Goal: Navigation & Orientation: Find specific page/section

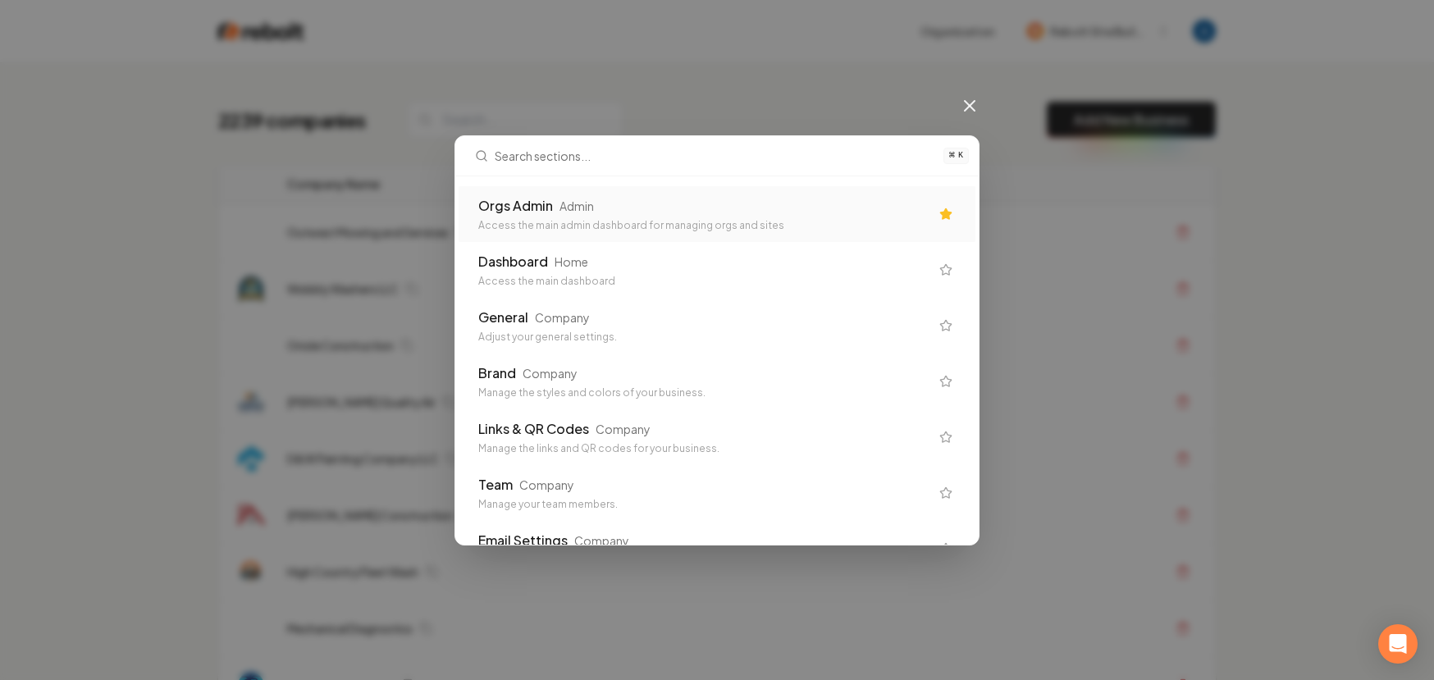
click at [526, 199] on div "Orgs Admin" at bounding box center [515, 206] width 75 height 20
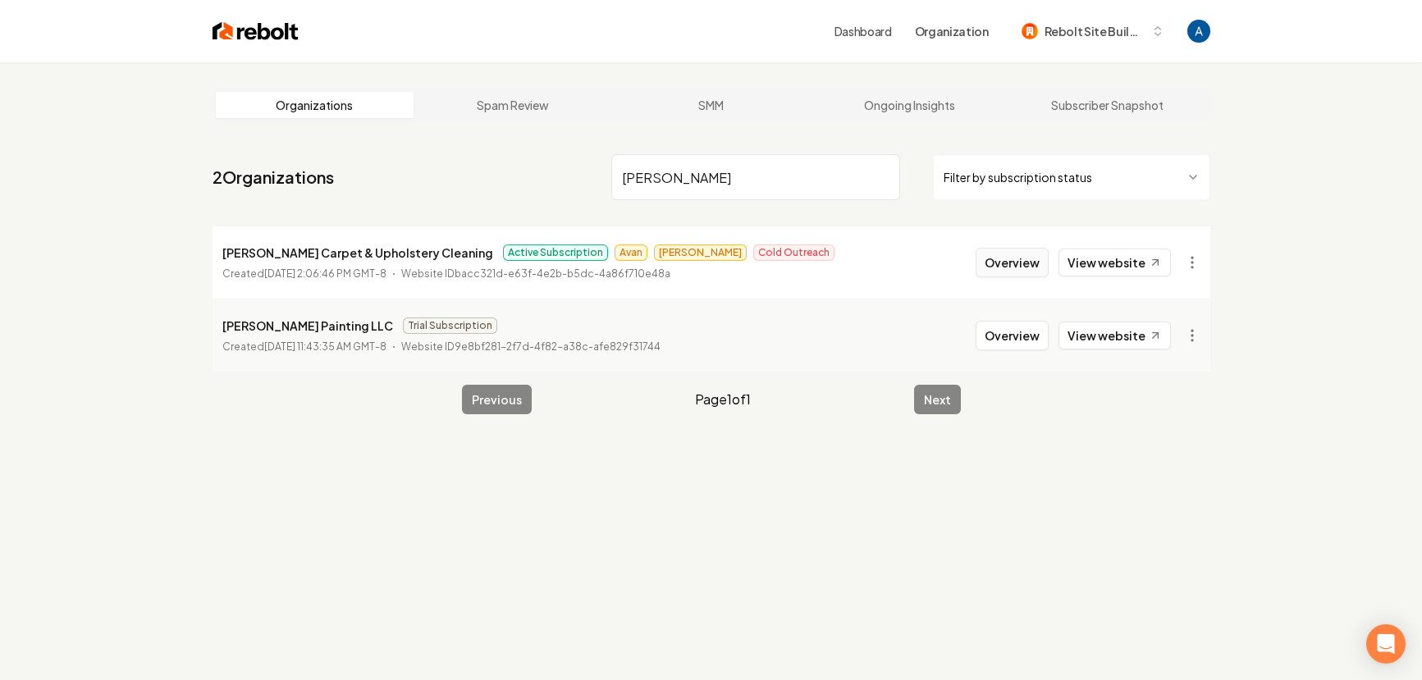
type input "douglas"
click at [1003, 258] on button "Overview" at bounding box center [1011, 263] width 73 height 30
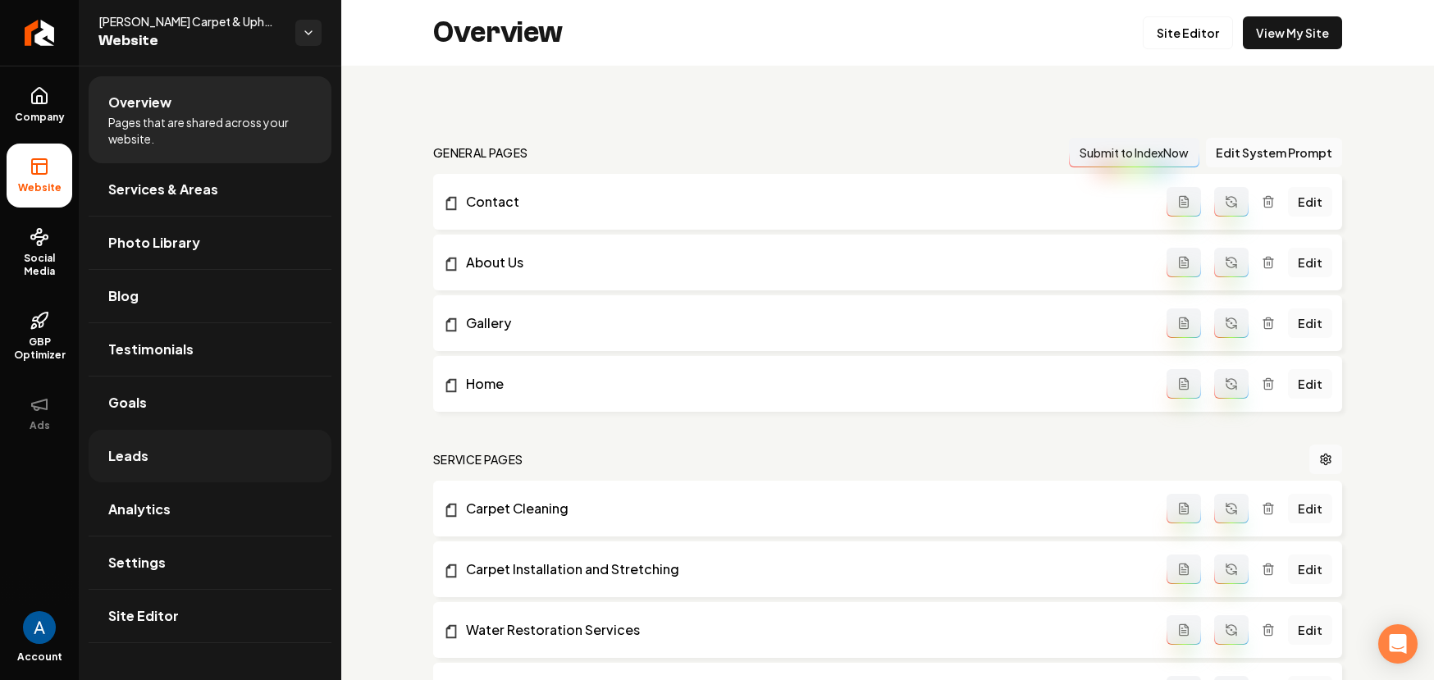
click at [146, 459] on link "Leads" at bounding box center [210, 456] width 243 height 52
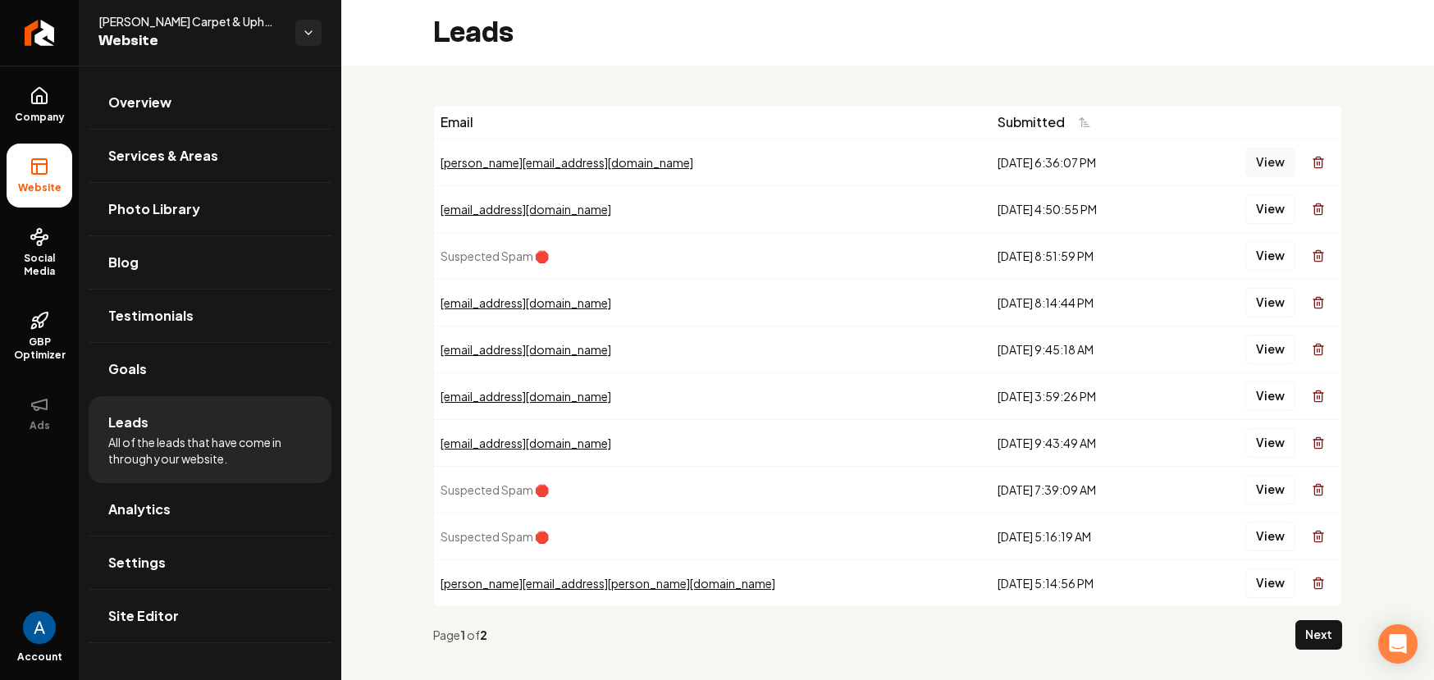
click at [1253, 163] on button "View" at bounding box center [1270, 163] width 50 height 30
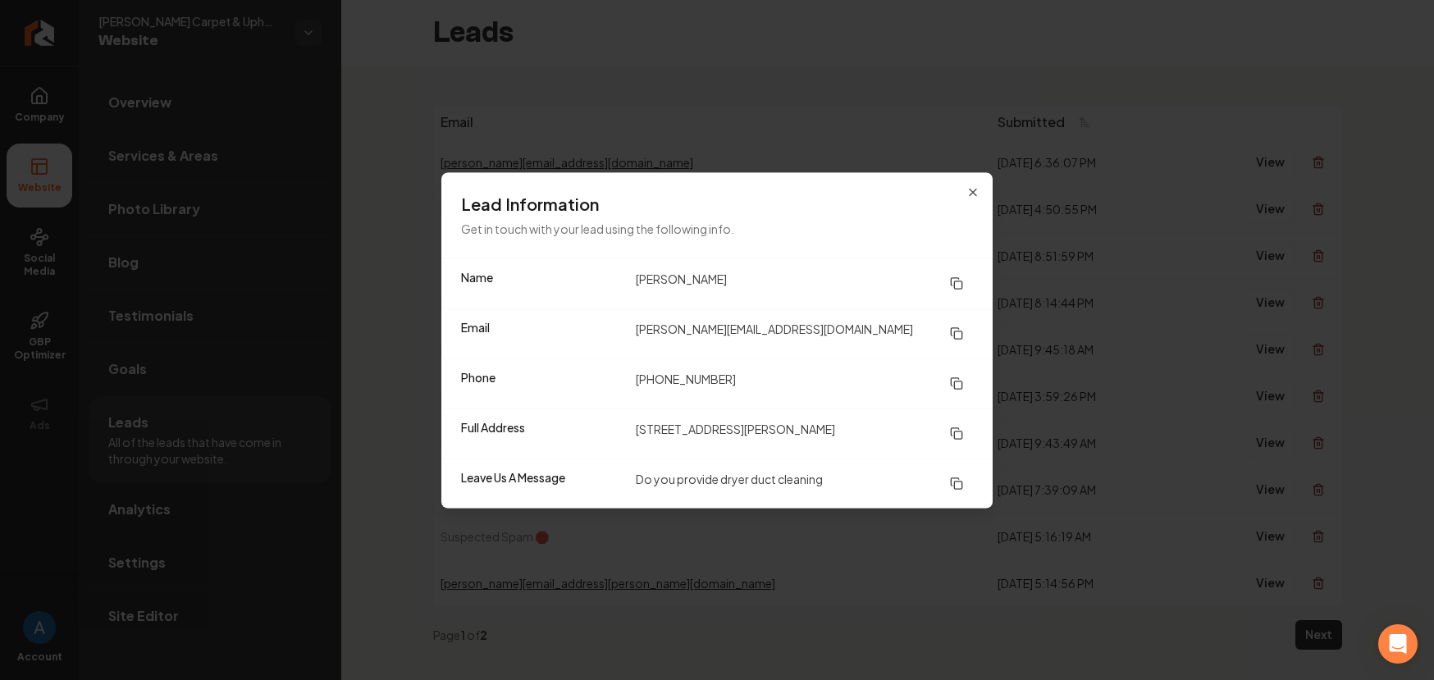
click at [980, 195] on div "Lead Information Get in touch with your lead using the following info." at bounding box center [716, 214] width 551 height 85
click at [975, 194] on icon "button" at bounding box center [972, 191] width 13 height 13
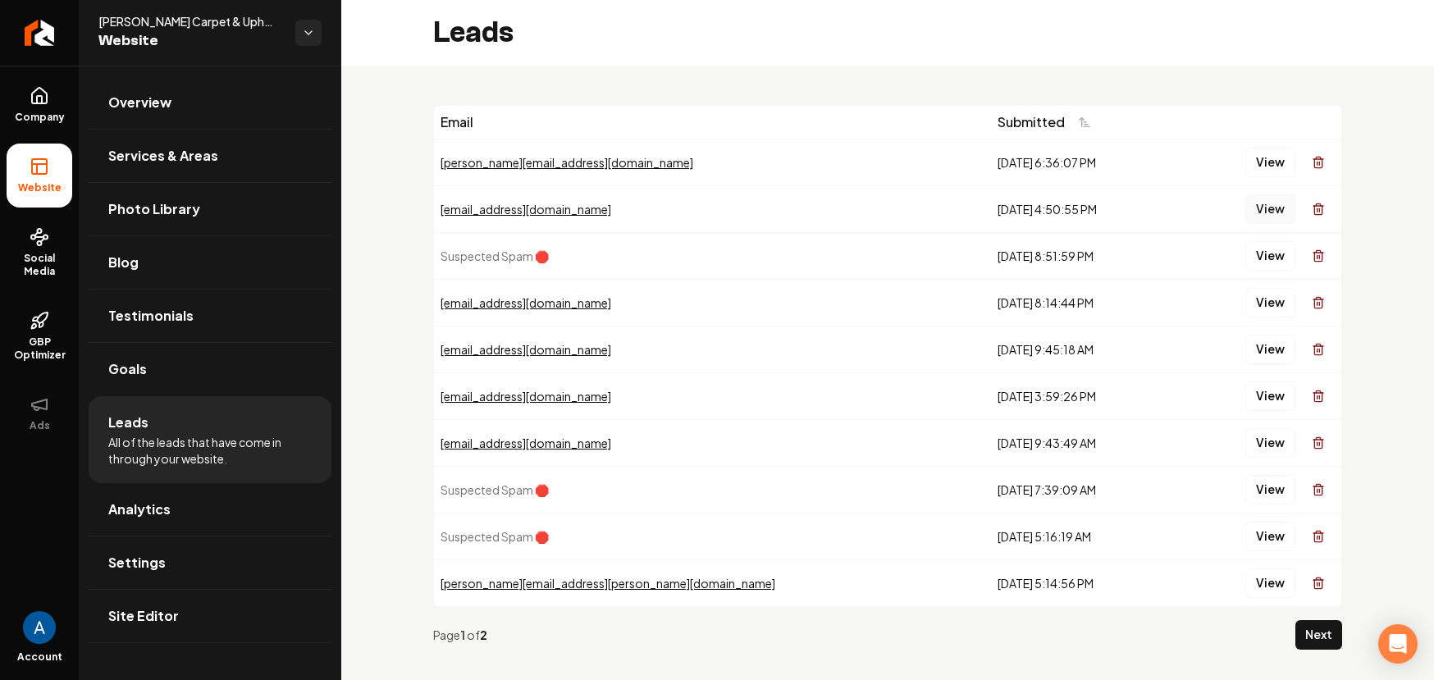
click at [1248, 207] on button "View" at bounding box center [1270, 209] width 50 height 30
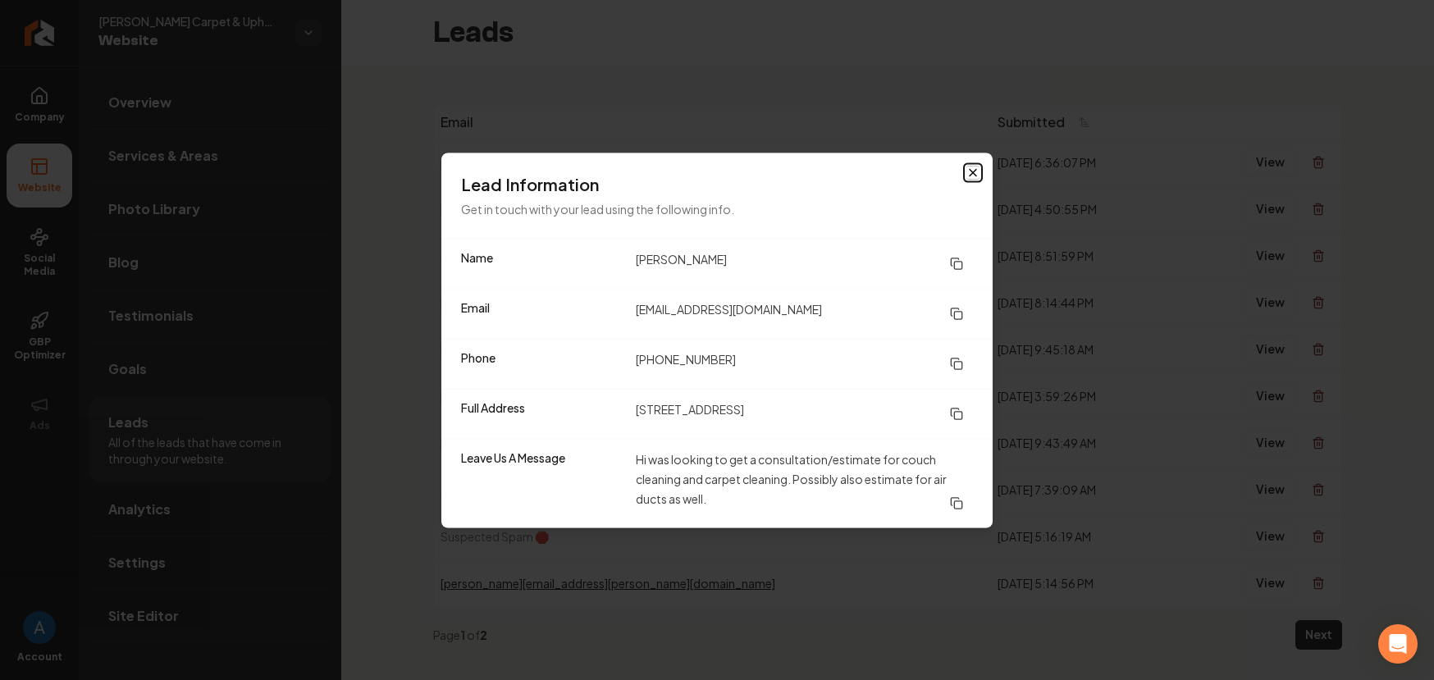
click at [968, 170] on icon "button" at bounding box center [972, 172] width 13 height 13
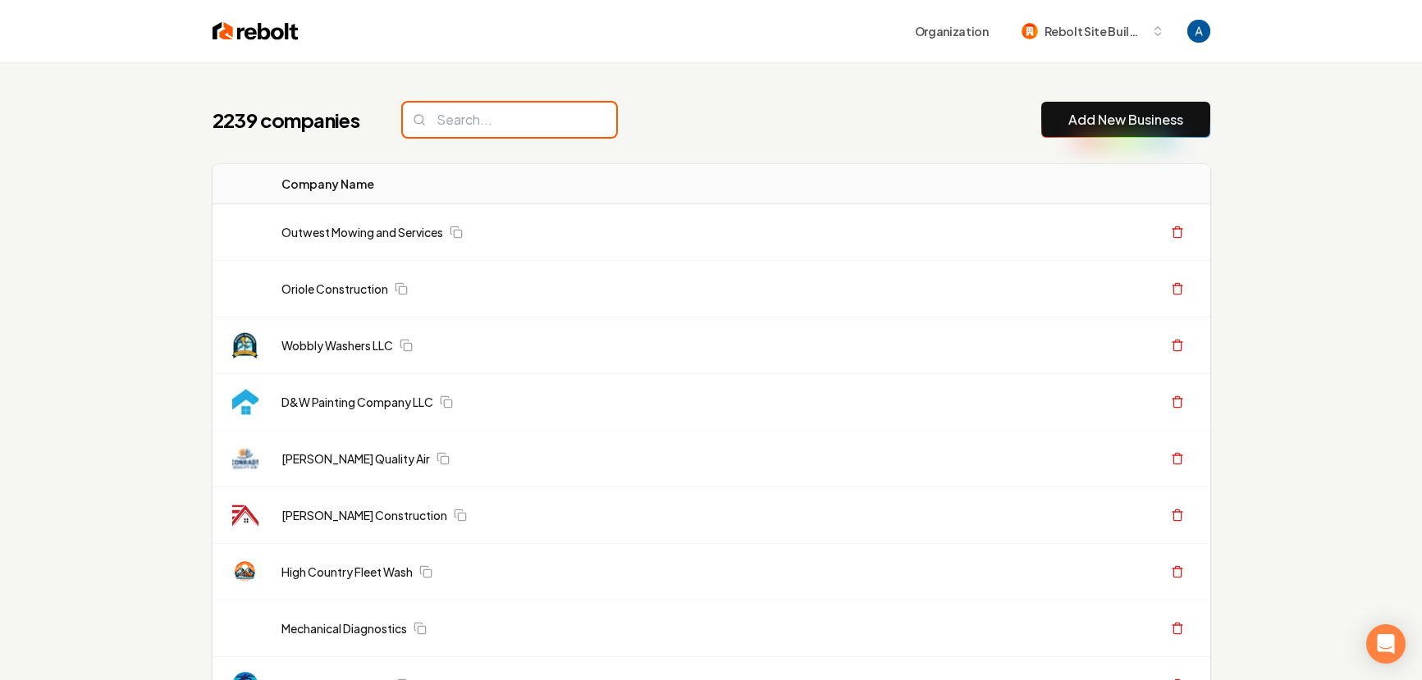
click at [498, 116] on input "search" at bounding box center [509, 120] width 213 height 34
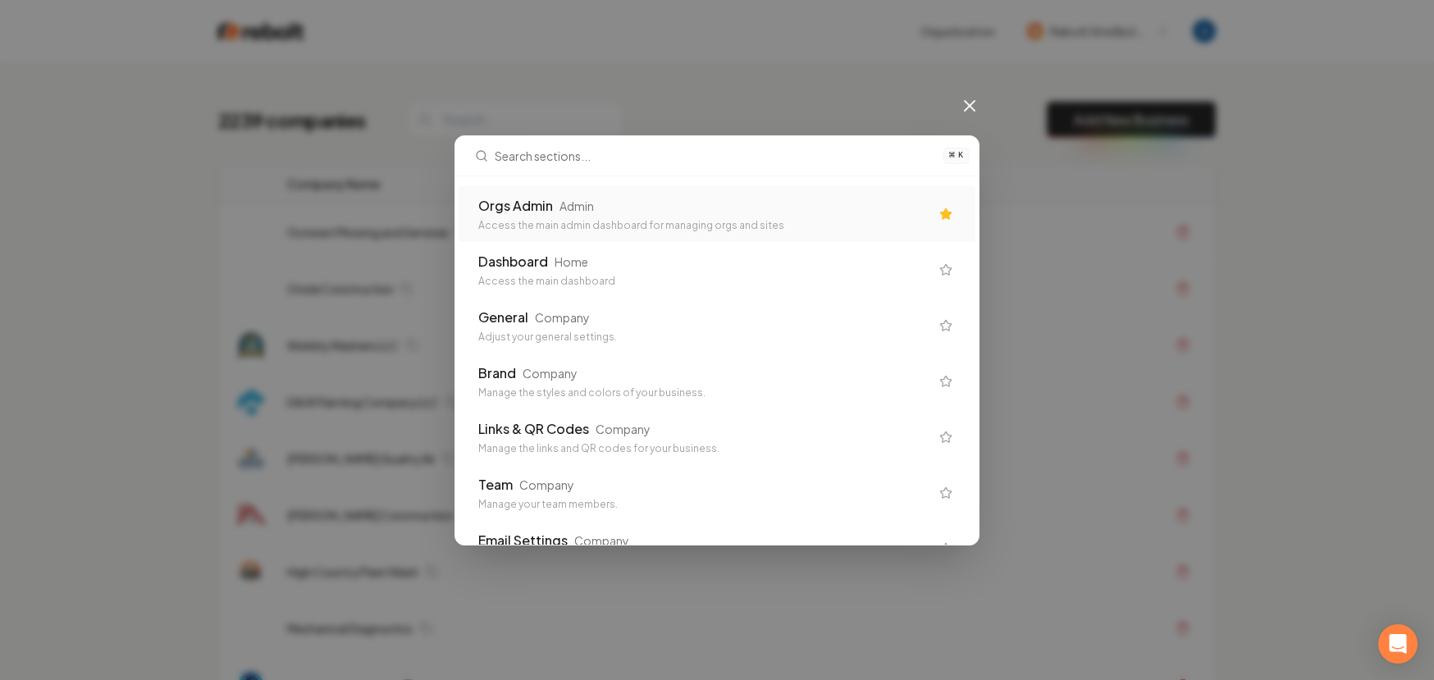
click at [548, 204] on div "Orgs Admin" at bounding box center [515, 206] width 75 height 20
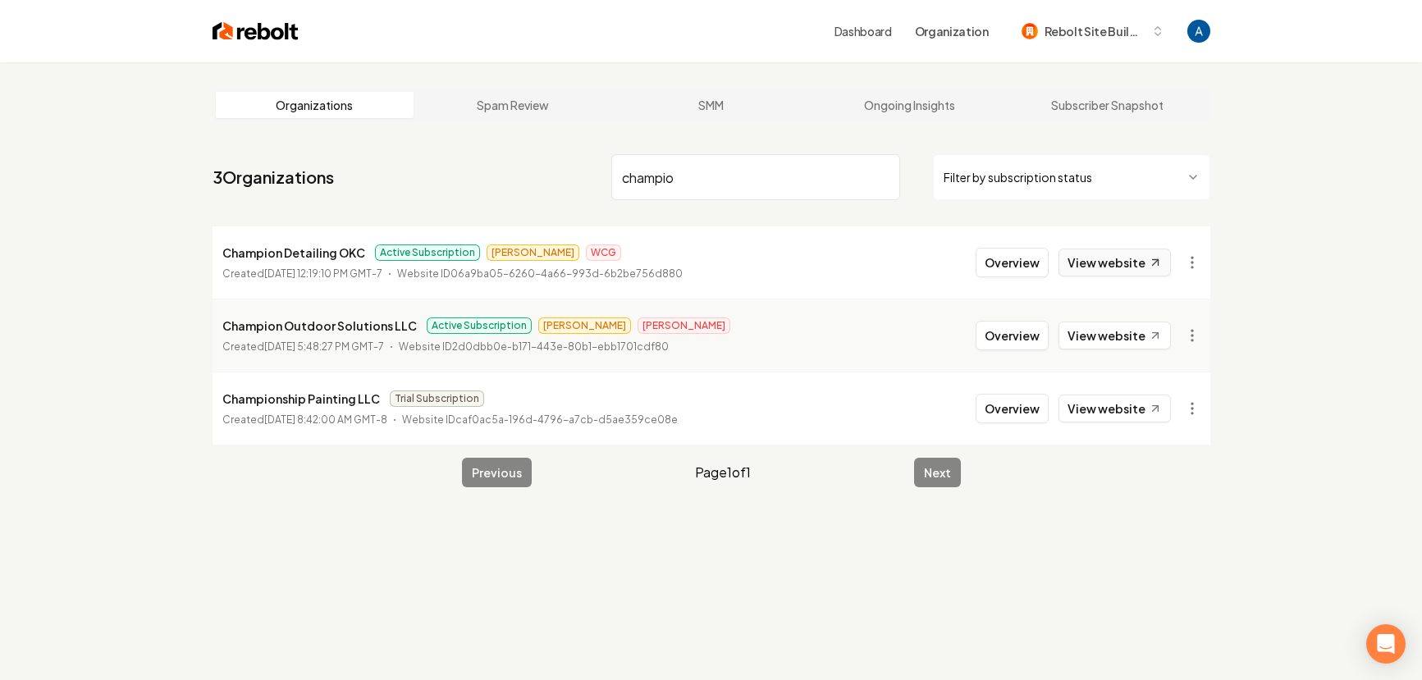
type input "champio"
click at [1116, 256] on link "View website" at bounding box center [1114, 263] width 112 height 28
click at [885, 180] on input "champio" at bounding box center [755, 177] width 289 height 46
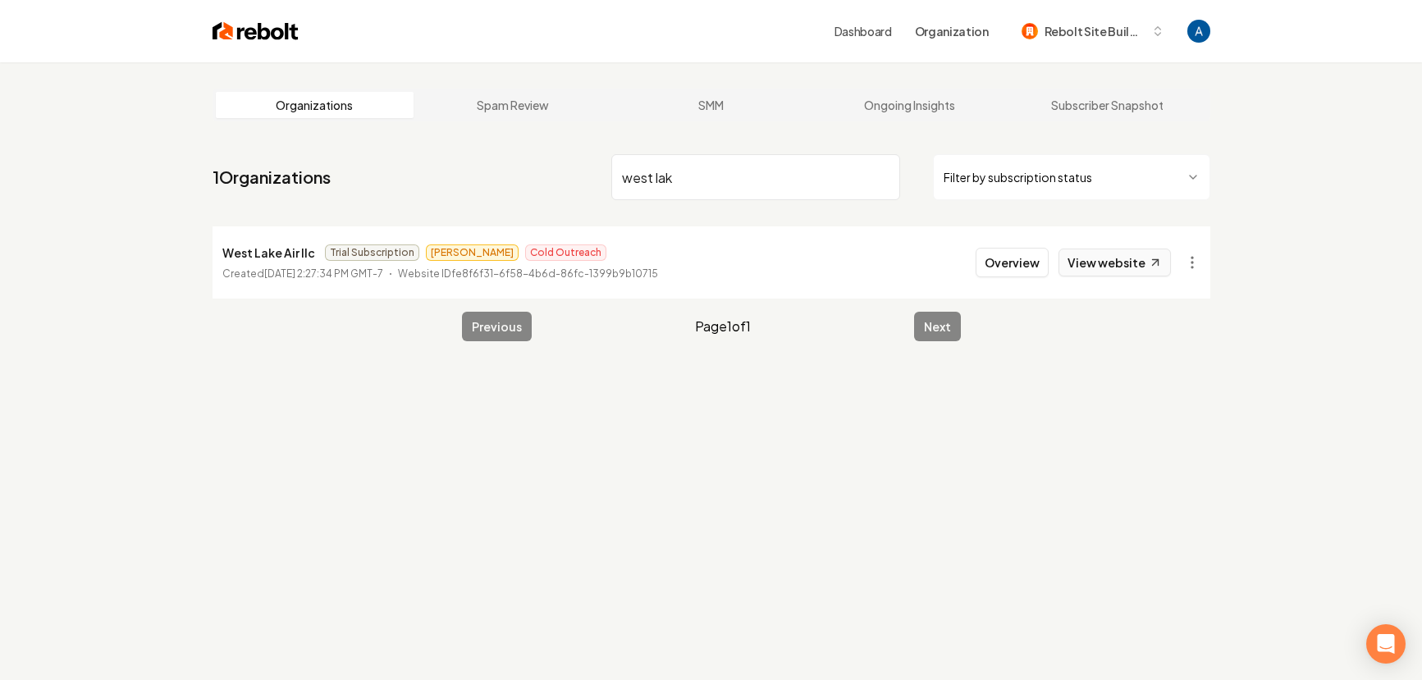
type input "west lak"
click at [1132, 269] on link "View website" at bounding box center [1114, 263] width 112 height 28
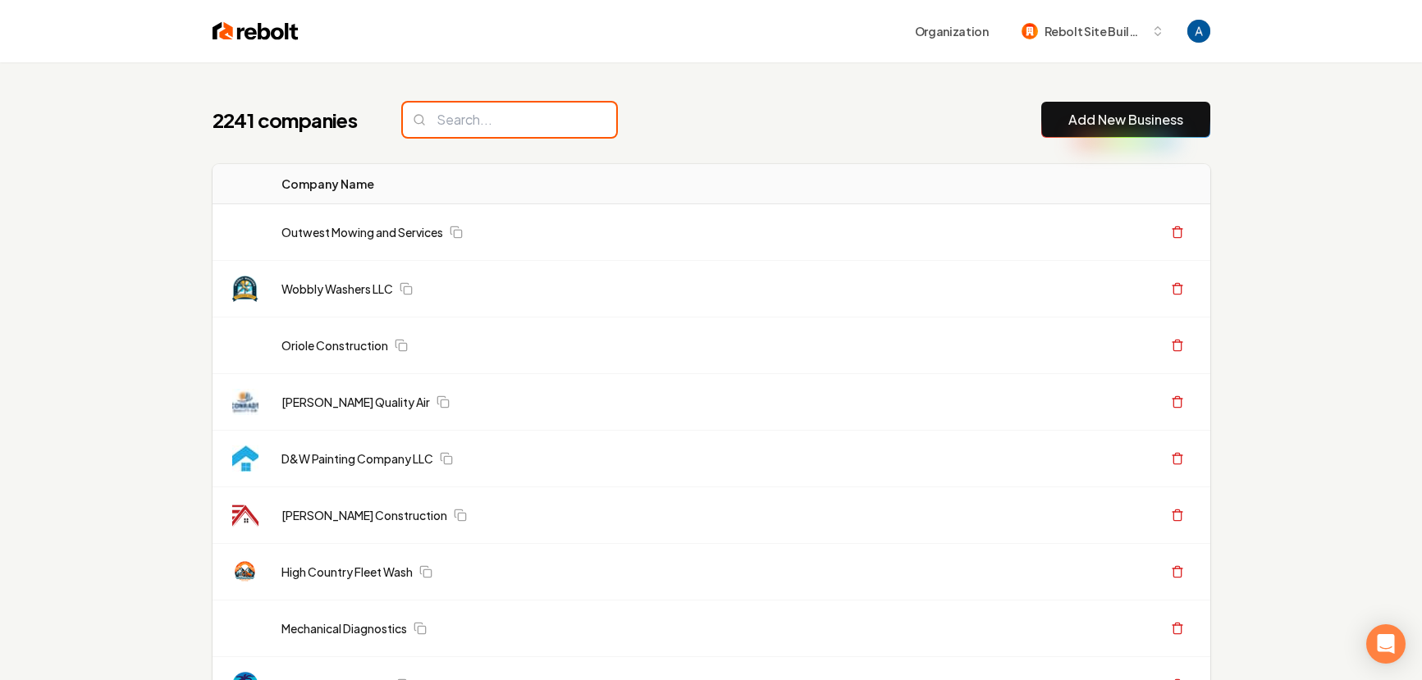
click at [475, 124] on input "search" at bounding box center [509, 120] width 213 height 34
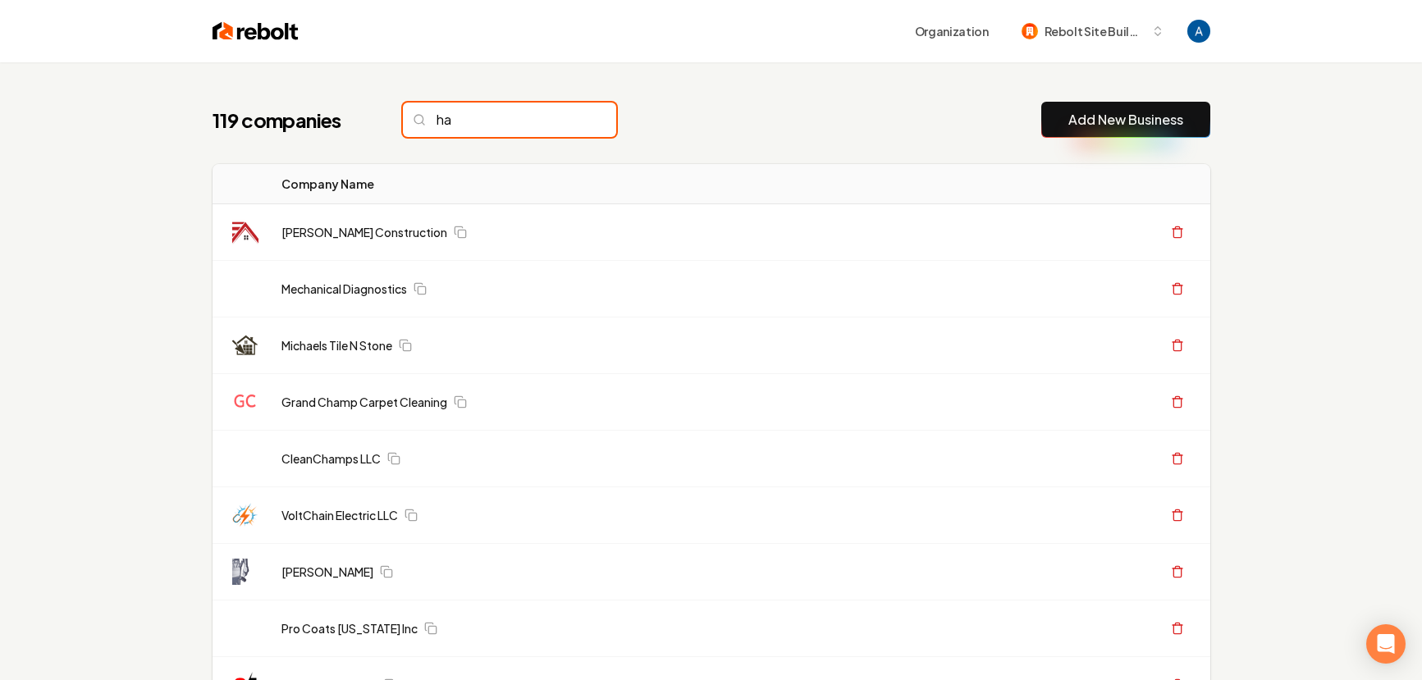
type input "h"
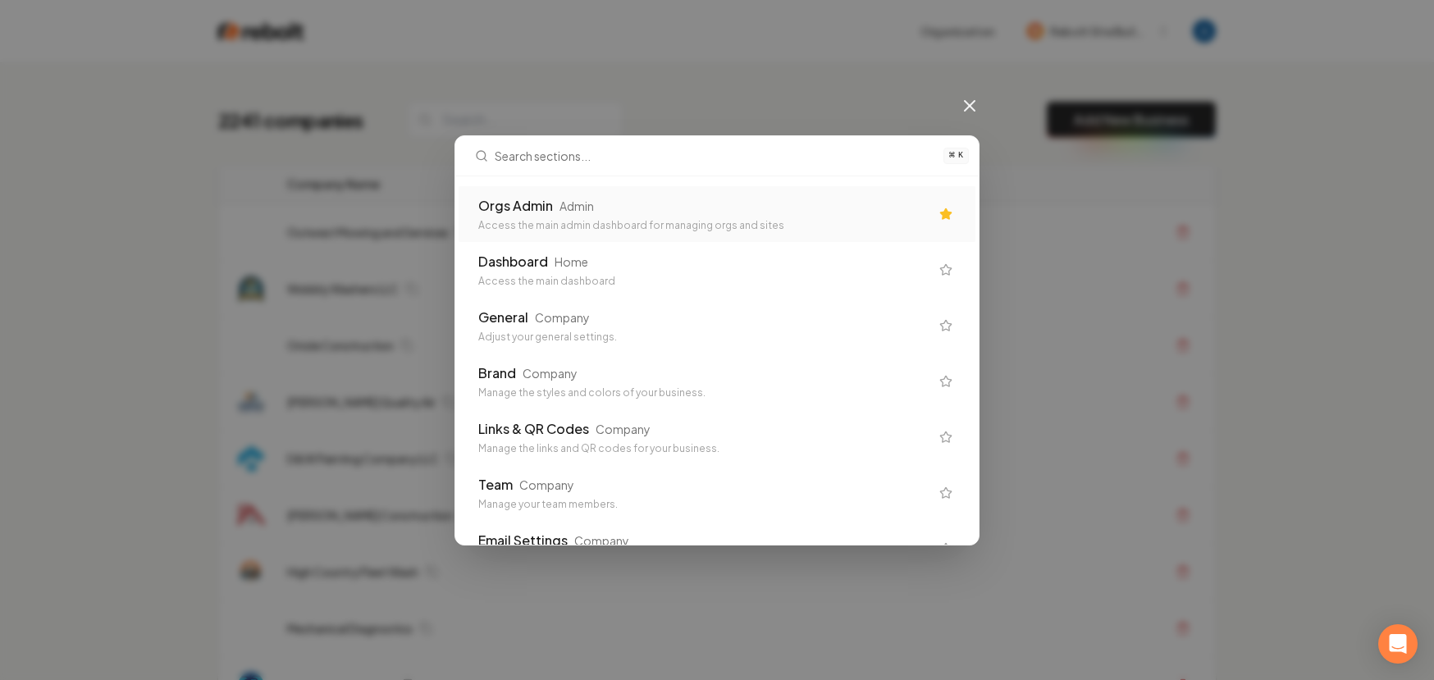
click at [505, 197] on div "Orgs Admin" at bounding box center [515, 206] width 75 height 20
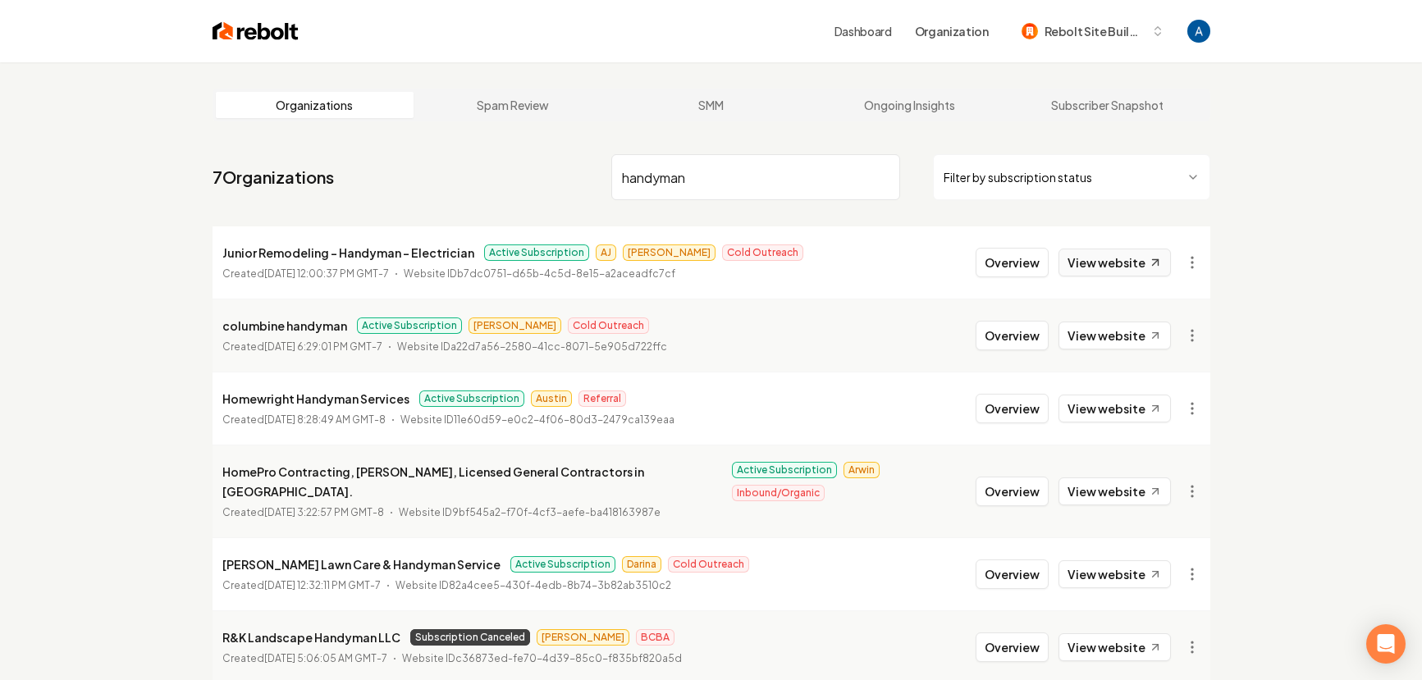
type input "handyman"
click at [1141, 267] on link "View website" at bounding box center [1114, 263] width 112 height 28
click at [1098, 405] on link "View website" at bounding box center [1114, 409] width 112 height 28
click at [1089, 482] on link "View website" at bounding box center [1114, 491] width 112 height 28
click at [1122, 560] on link "View website" at bounding box center [1114, 574] width 112 height 28
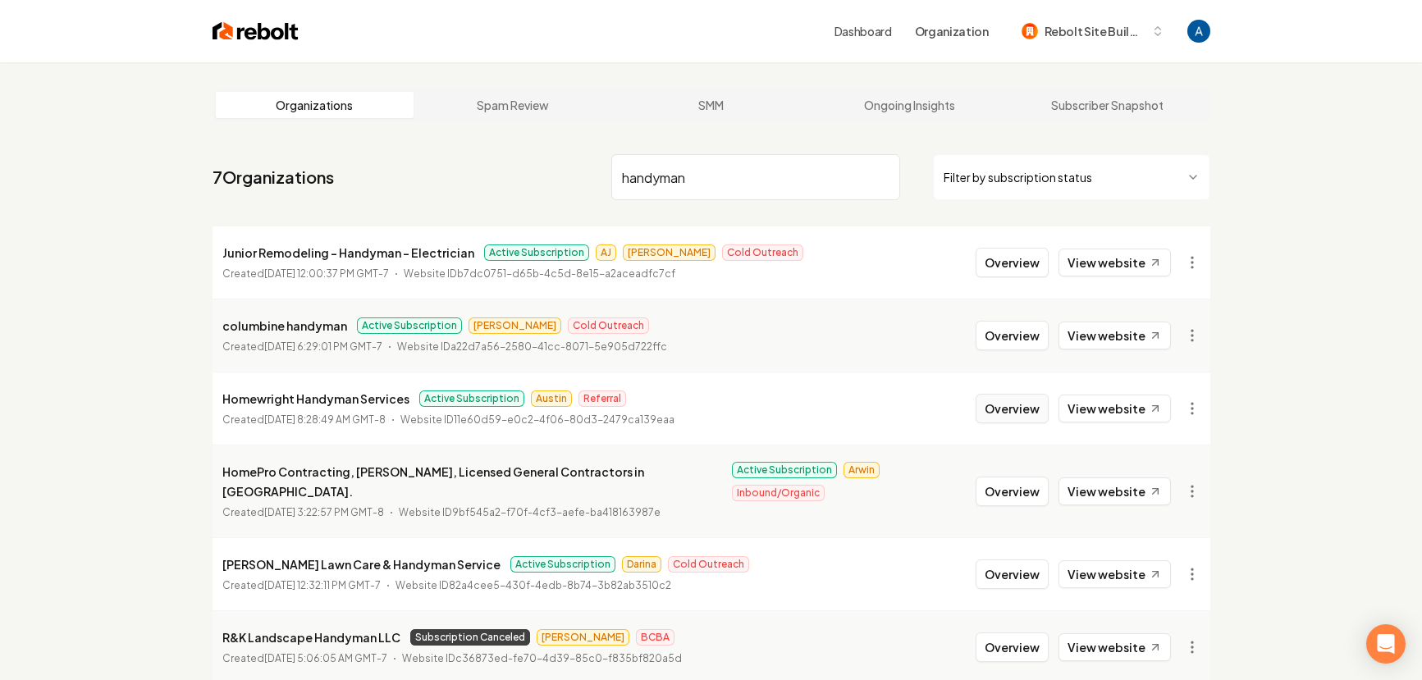
click at [1037, 405] on button "Overview" at bounding box center [1011, 409] width 73 height 30
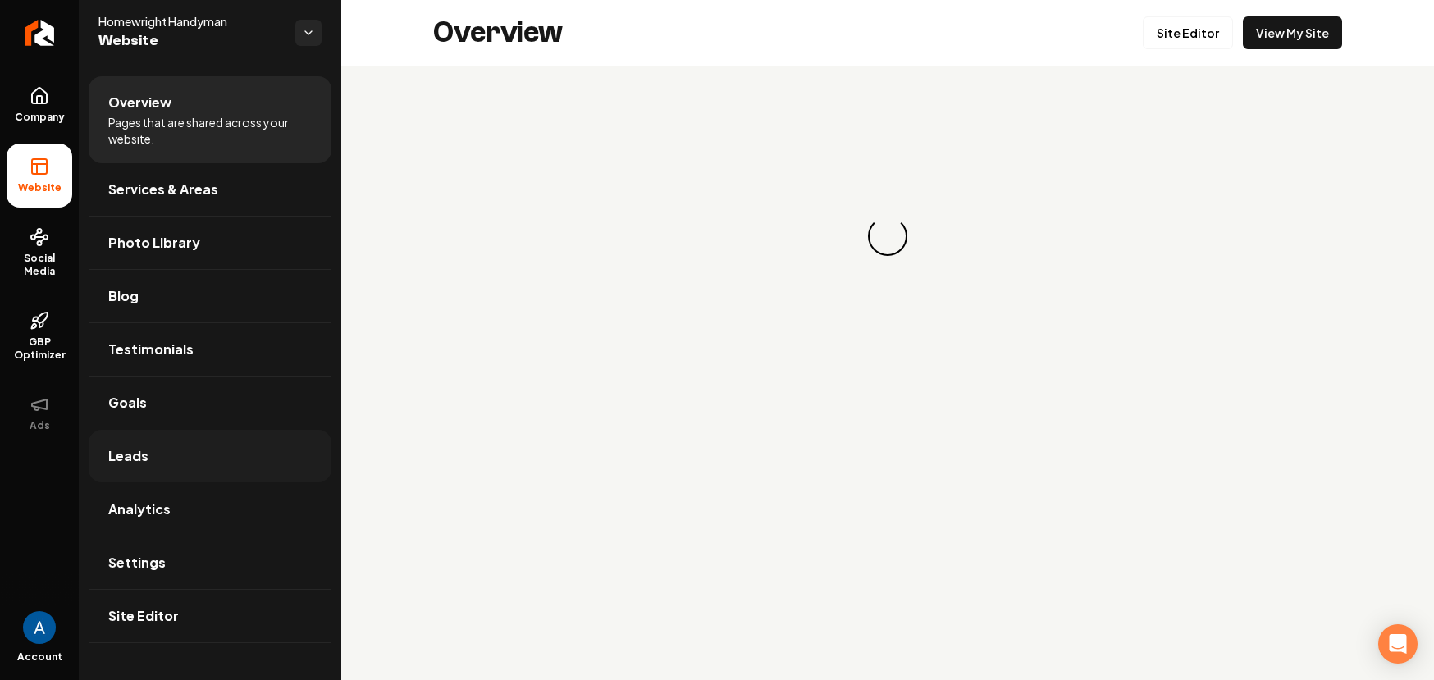
click at [134, 441] on link "Leads" at bounding box center [210, 456] width 243 height 52
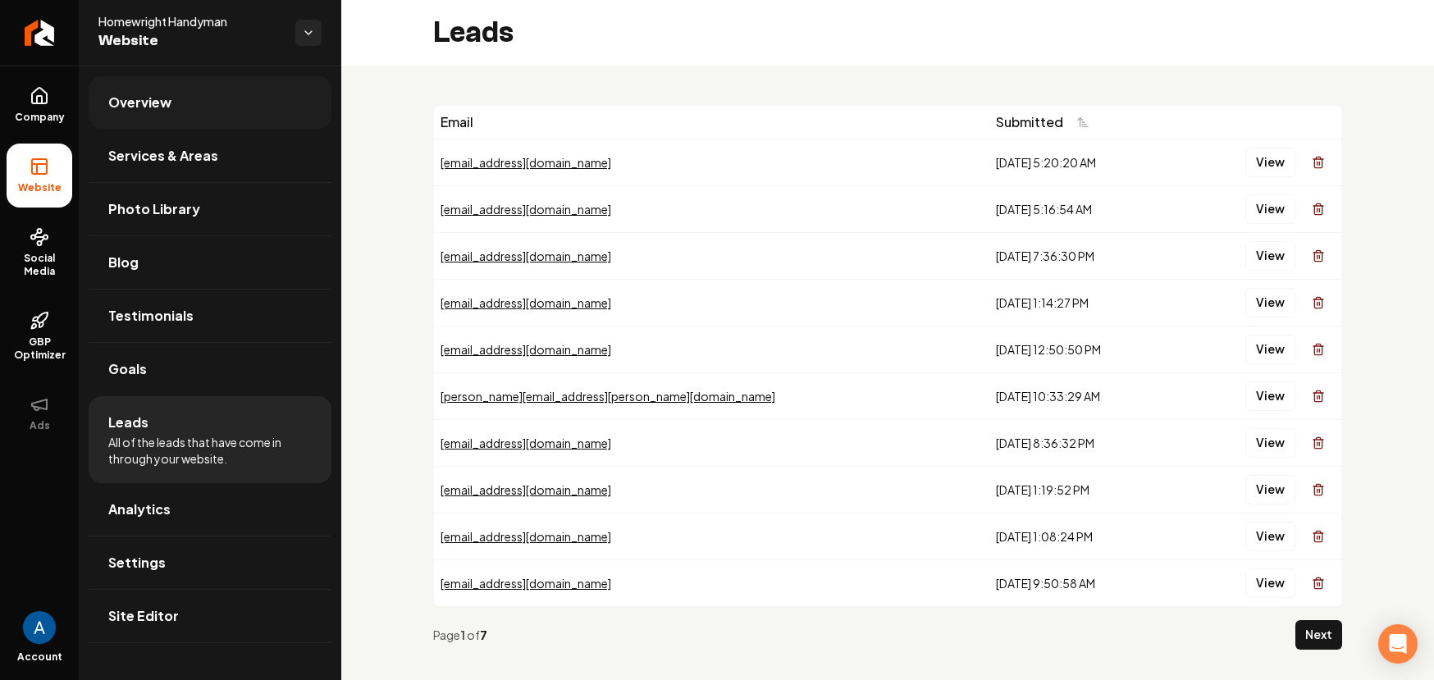
click at [113, 102] on span "Overview" at bounding box center [139, 103] width 63 height 20
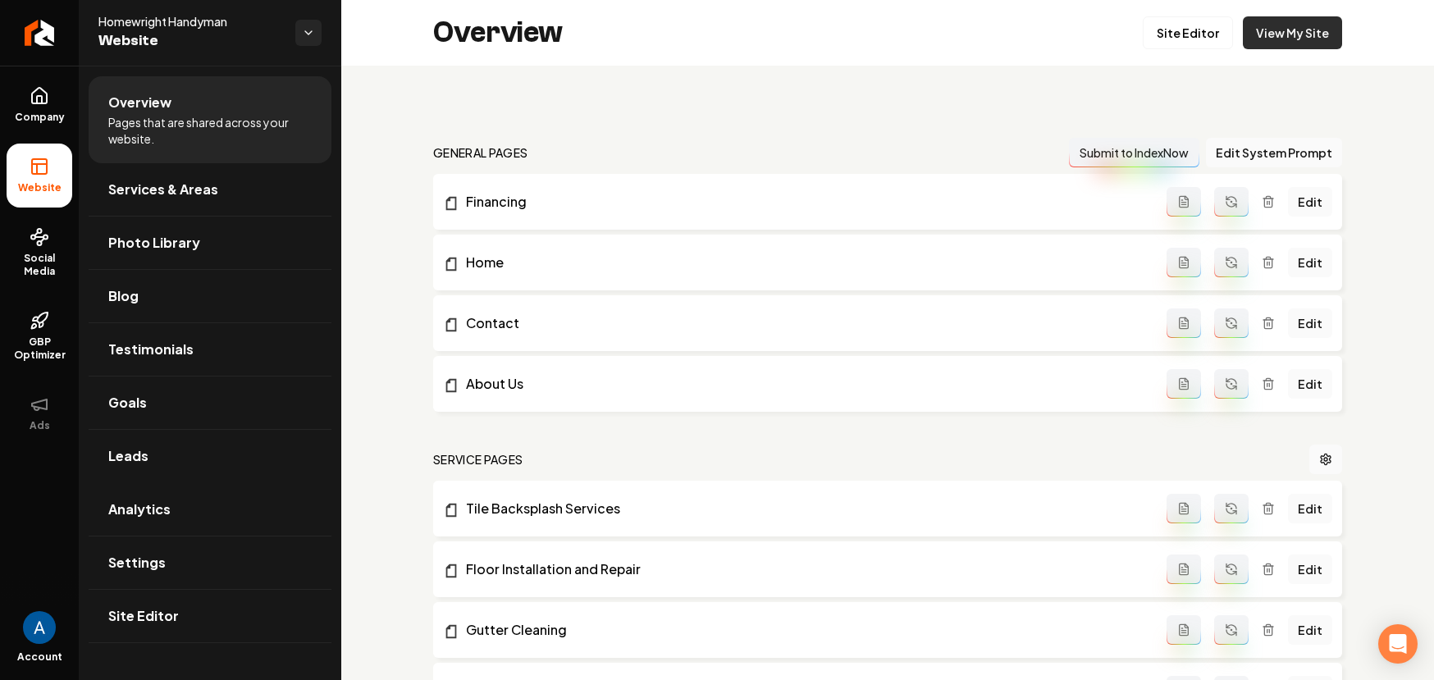
click at [1315, 39] on link "View My Site" at bounding box center [1292, 32] width 99 height 33
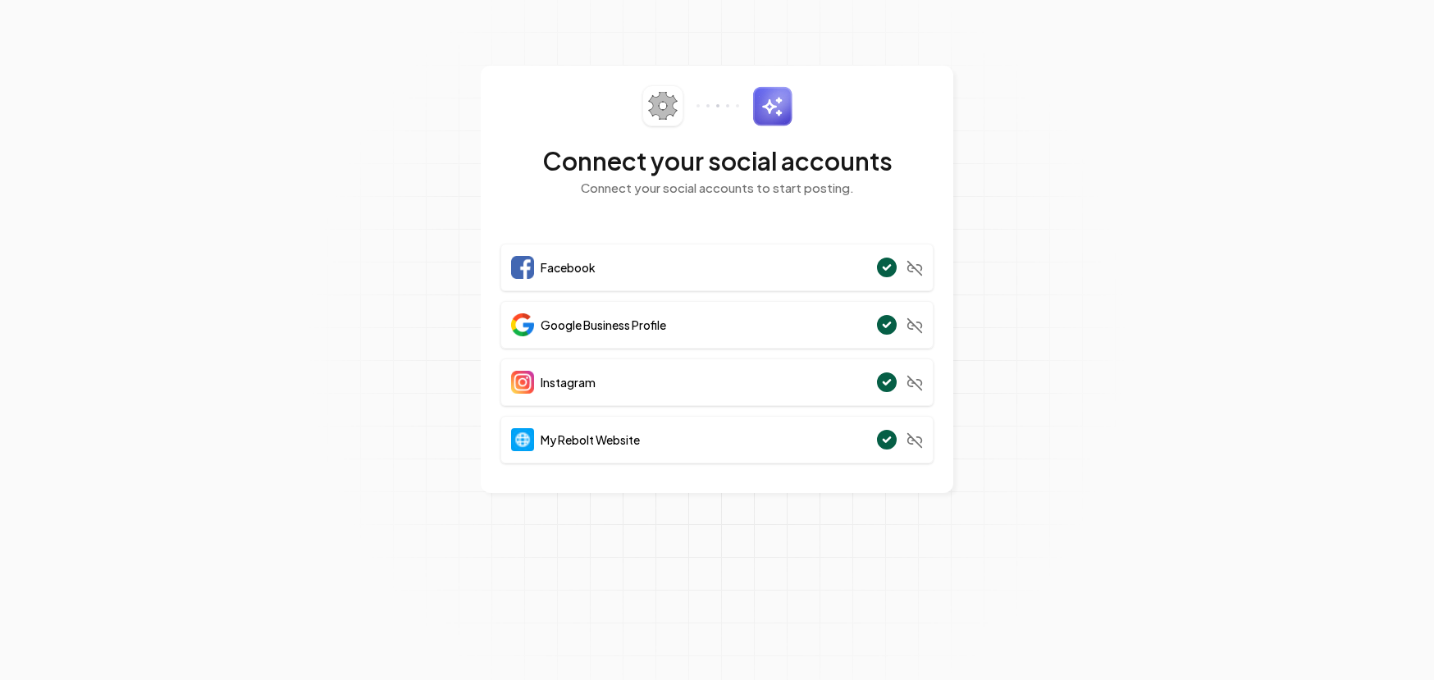
click at [613, 439] on span "My Rebolt Website" at bounding box center [590, 439] width 99 height 16
